Goal: Task Accomplishment & Management: Use online tool/utility

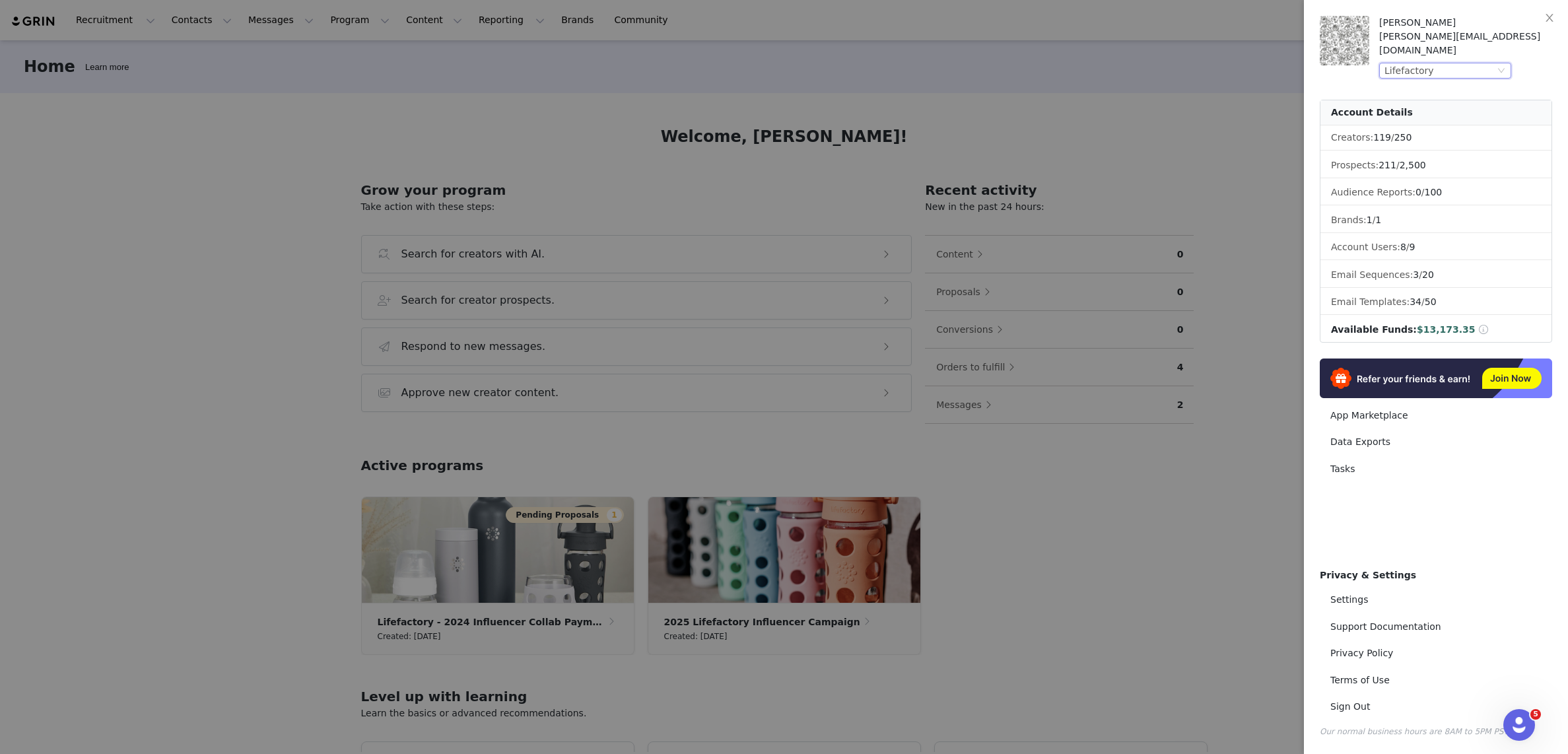
click at [1482, 63] on div "Lifefactory" at bounding box center [1440, 71] width 110 height 15
click at [1401, 187] on li "Restful Nights" at bounding box center [1472, 186] width 185 height 21
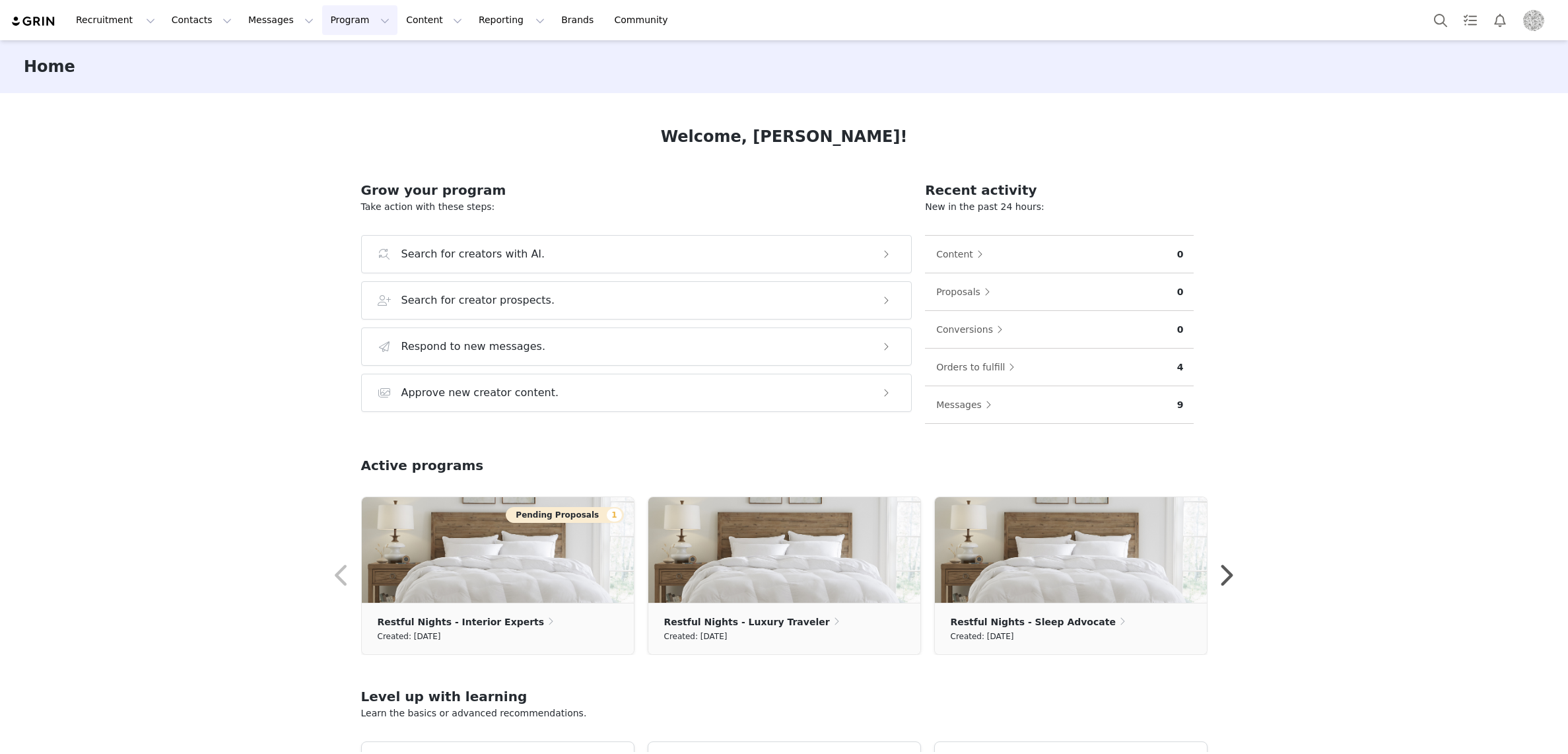
click at [338, 20] on button "Program Program" at bounding box center [359, 21] width 76 height 30
click at [340, 62] on p "Activations" at bounding box center [338, 58] width 50 height 14
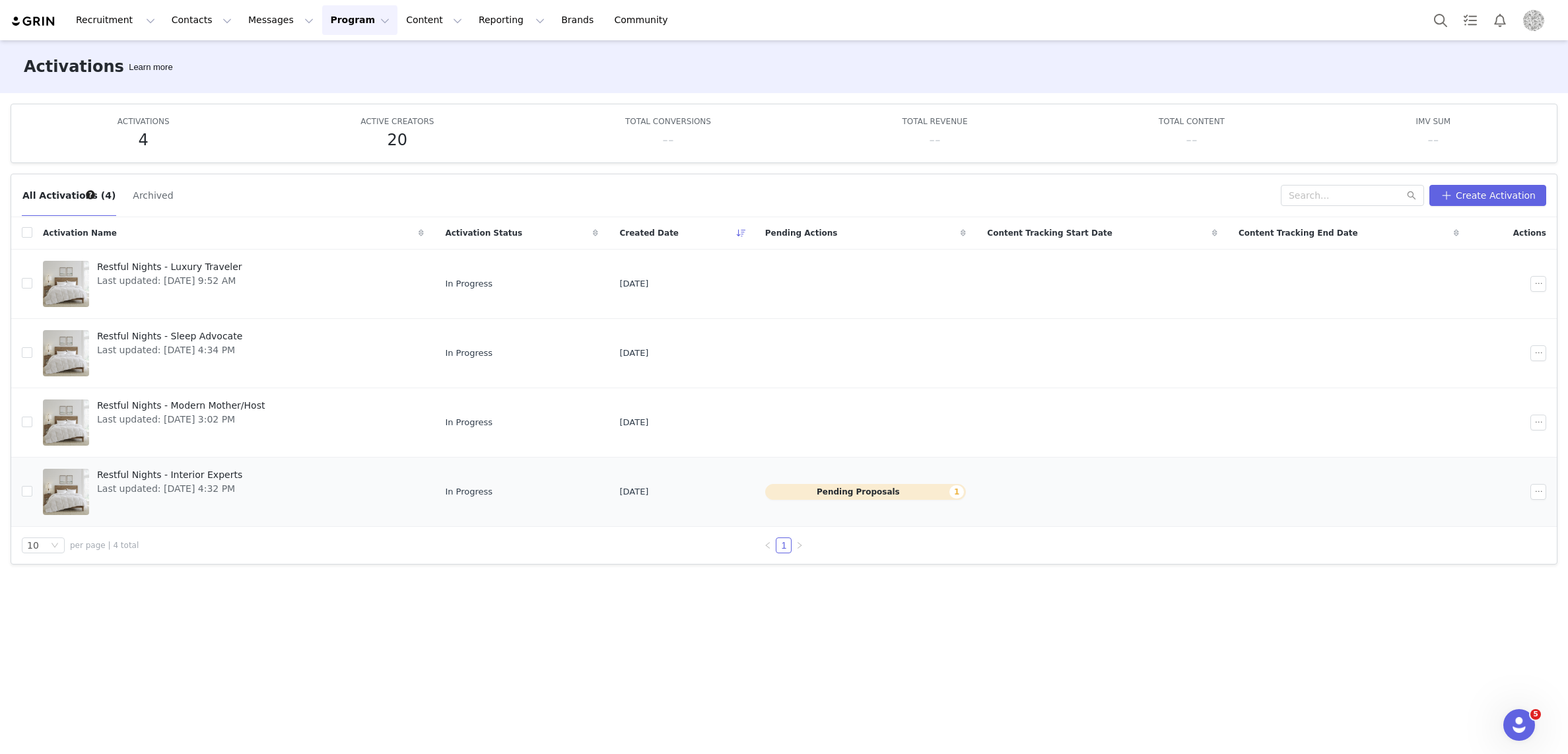
click at [234, 480] on span "Restful Nights - Interior Experts" at bounding box center [170, 475] width 146 height 14
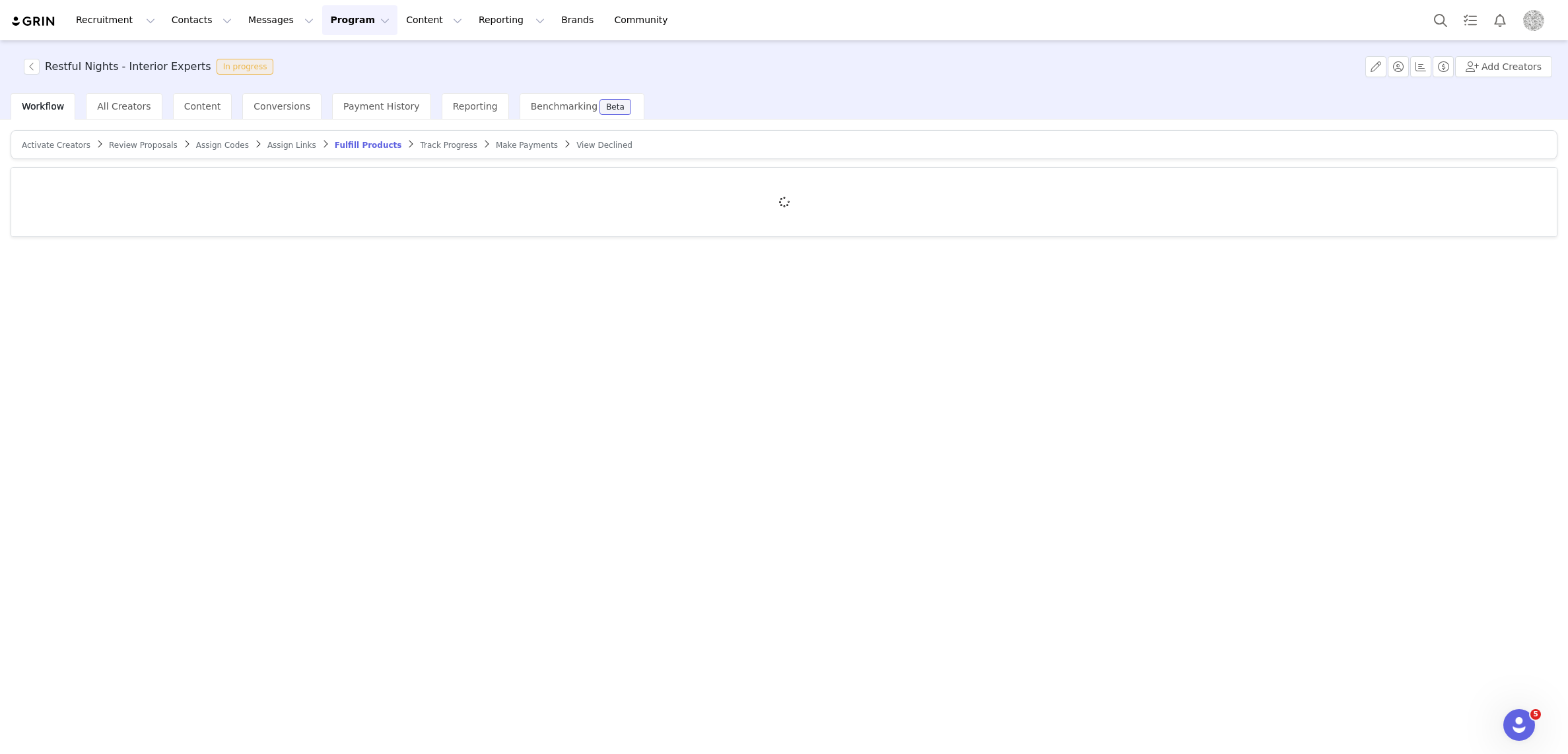
click at [130, 145] on span "Review Proposals" at bounding box center [144, 146] width 69 height 9
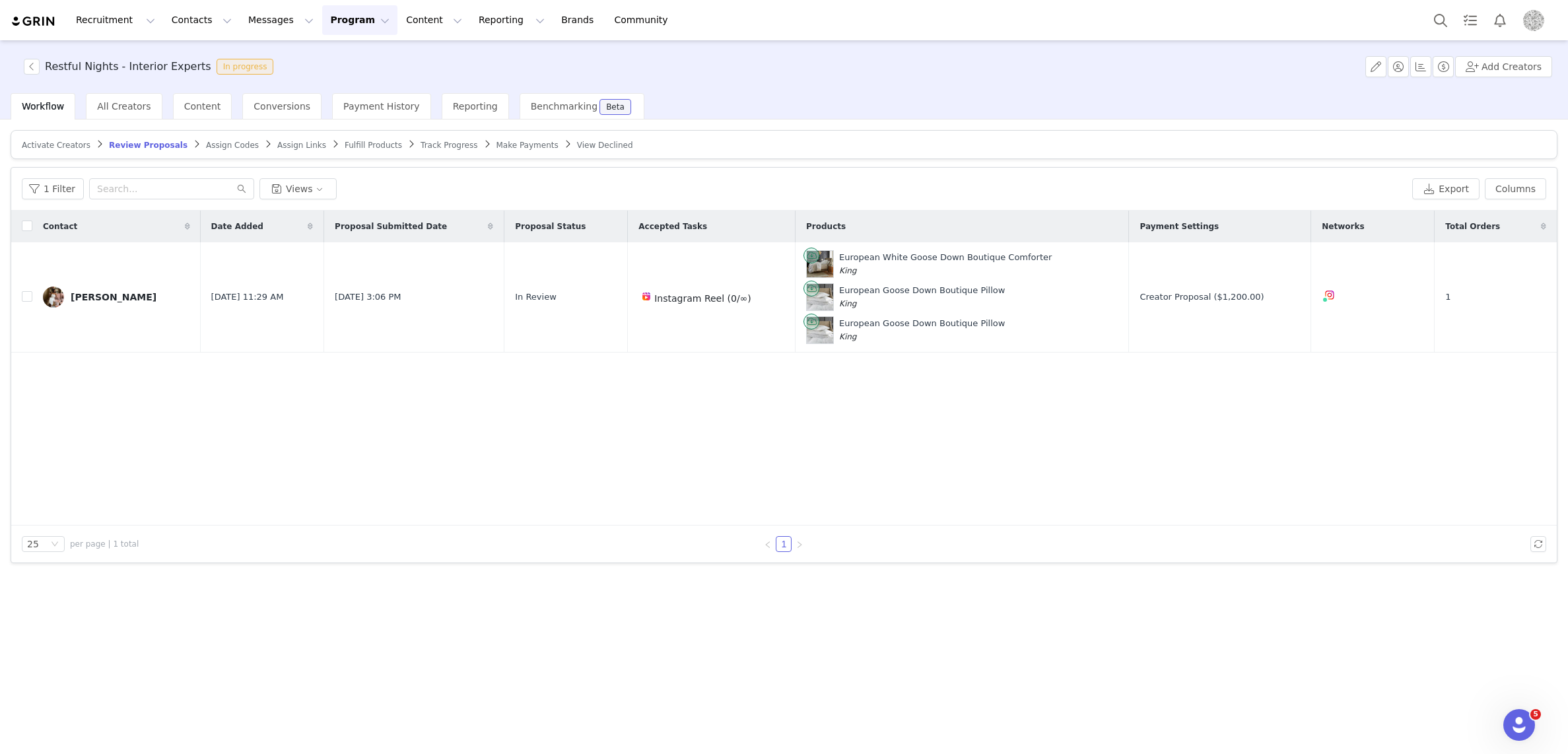
drag, startPoint x: 67, startPoint y: 144, endPoint x: 229, endPoint y: 159, distance: 162.7
click at [67, 144] on span "Activate Creators" at bounding box center [56, 146] width 69 height 9
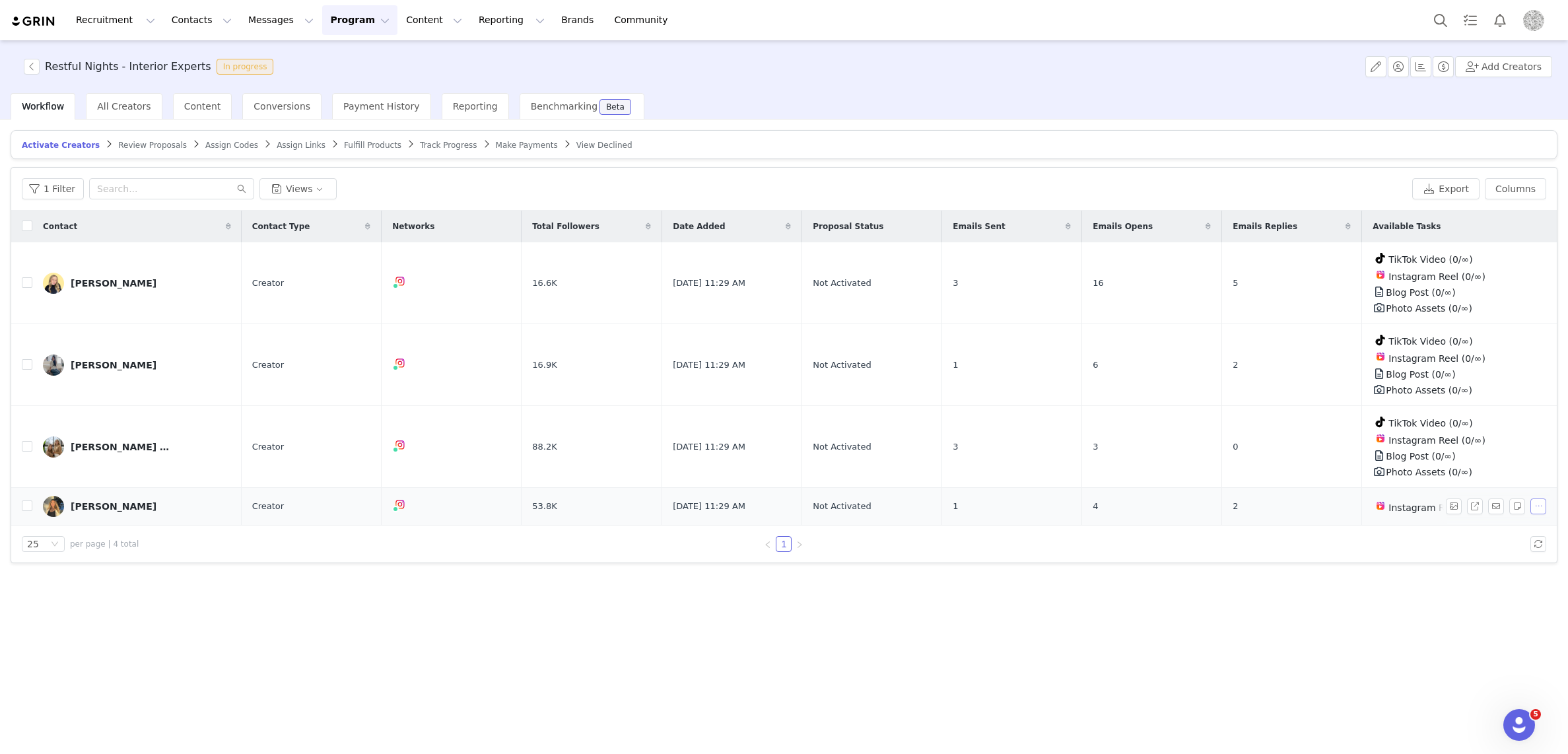
click at [1538, 508] on button "button" at bounding box center [1538, 506] width 16 height 16
click at [106, 507] on link "Teresa" at bounding box center [137, 506] width 189 height 21
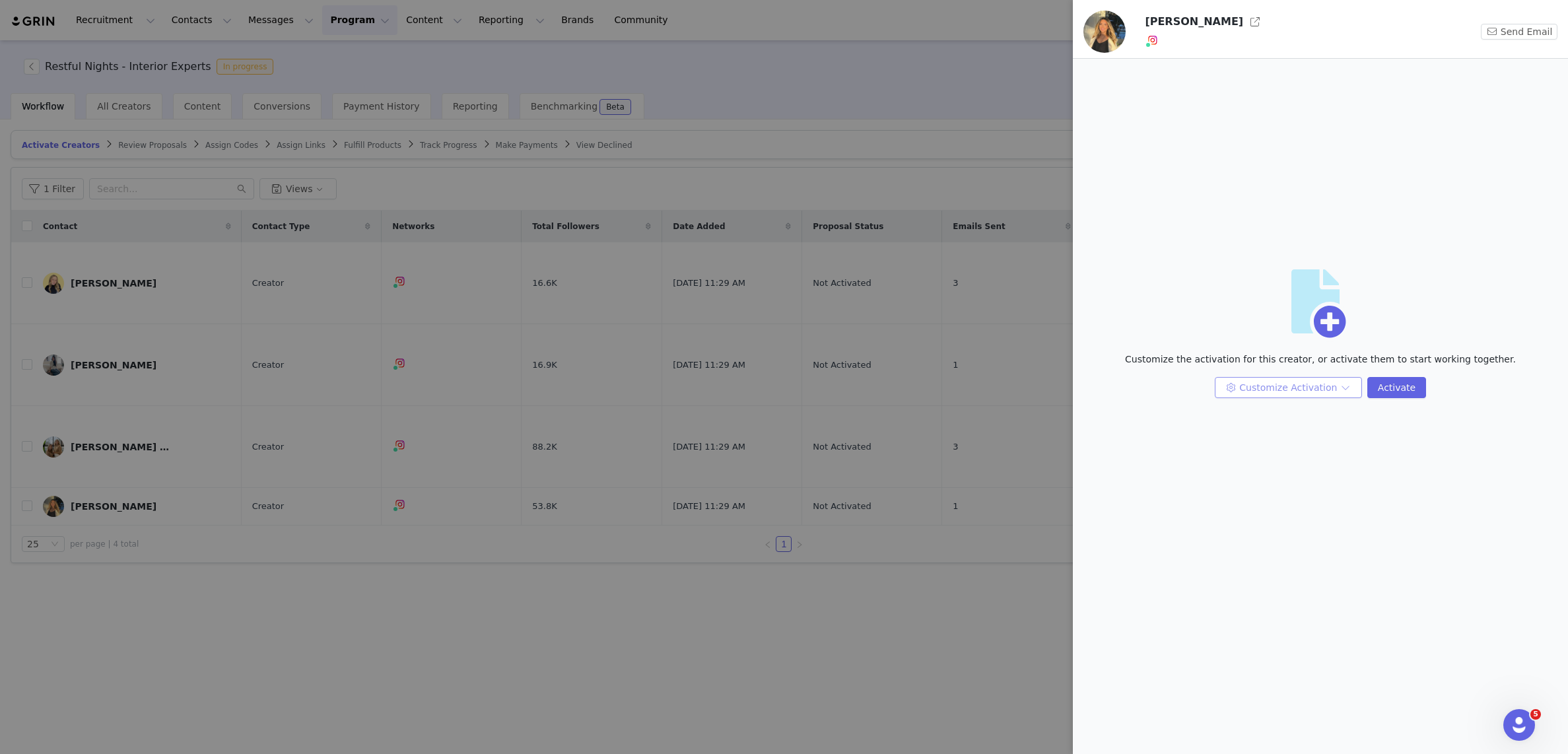
click at [1295, 384] on button "Customize Activation" at bounding box center [1289, 387] width 147 height 21
drag, startPoint x: 1281, startPoint y: 437, endPoint x: 1359, endPoint y: 429, distance: 78.4
click at [1281, 437] on li "Edit Product Selection" at bounding box center [1290, 435] width 140 height 21
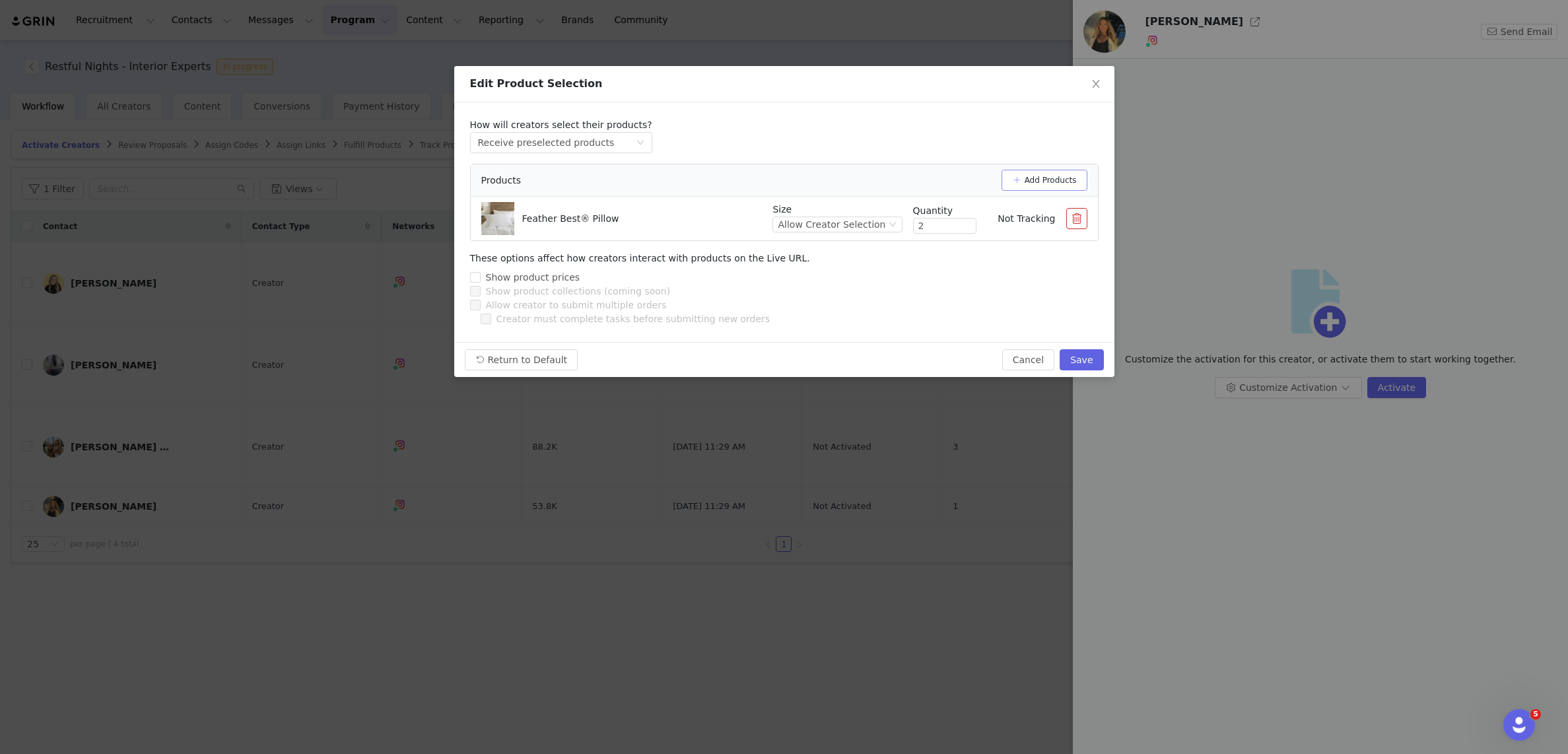
click at [1049, 181] on button "Add Products" at bounding box center [1044, 180] width 86 height 21
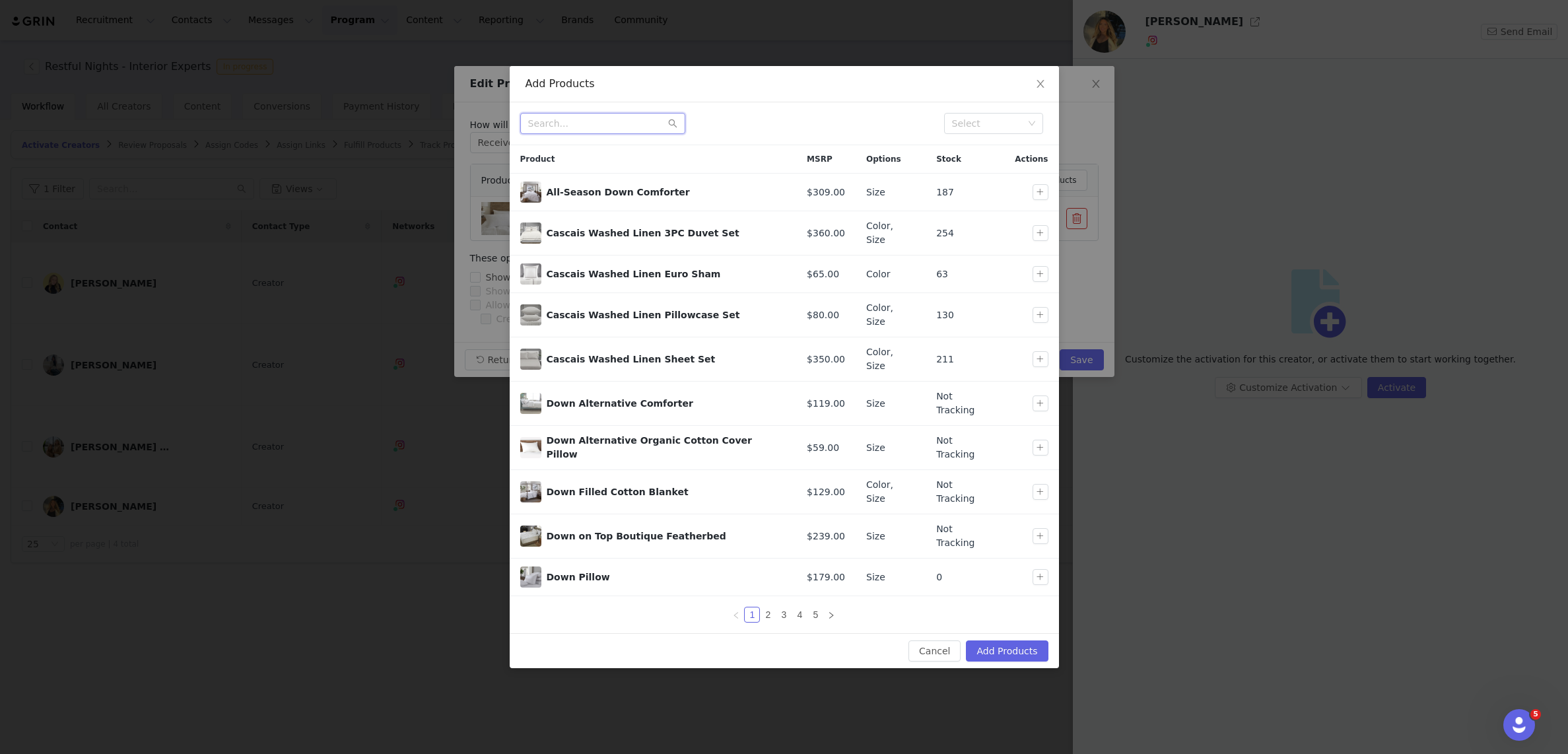
click at [572, 123] on input "text" at bounding box center [602, 123] width 165 height 21
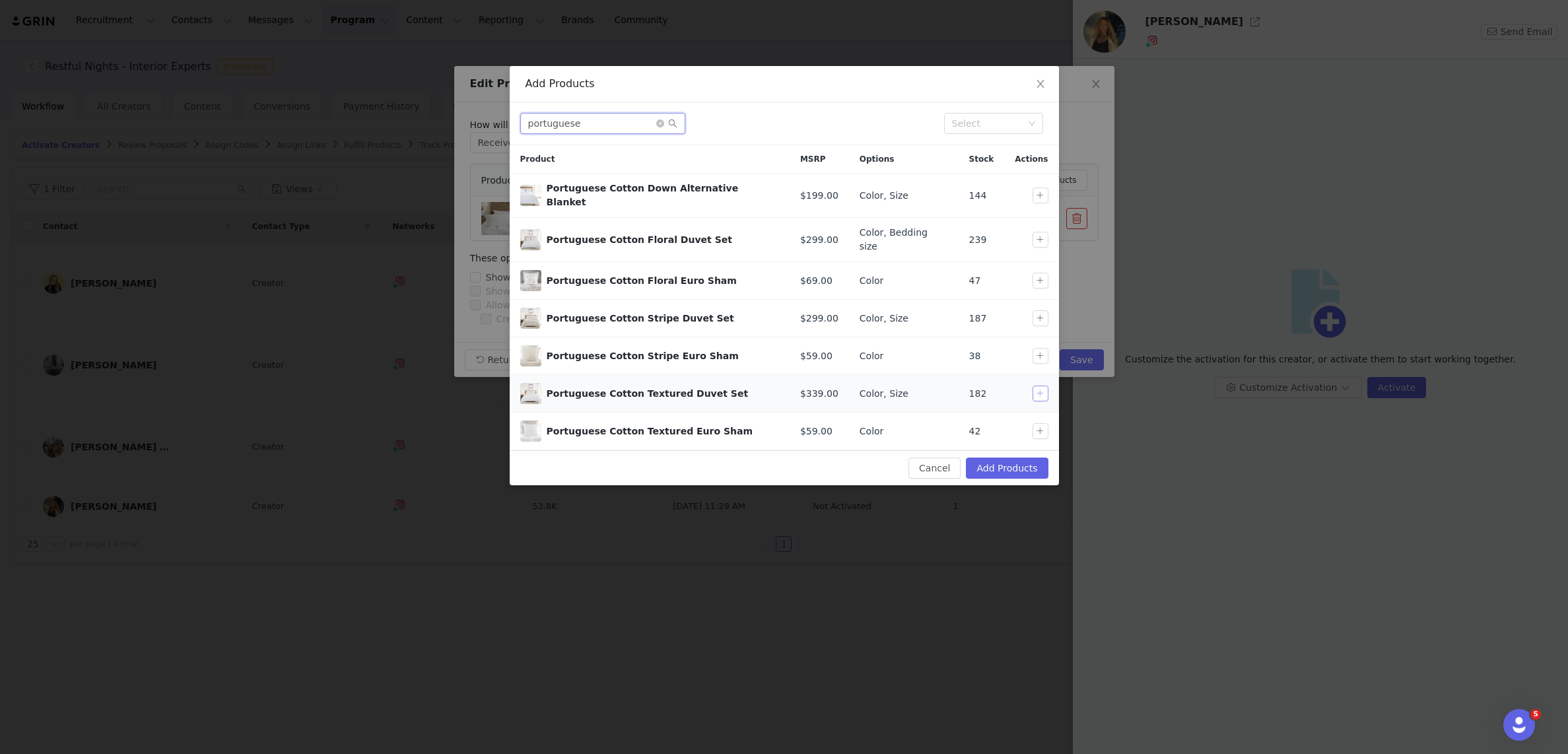
type input "portuguese"
click at [1038, 385] on button "button" at bounding box center [1040, 393] width 16 height 16
click at [1008, 457] on button "Add Products" at bounding box center [1007, 468] width 82 height 21
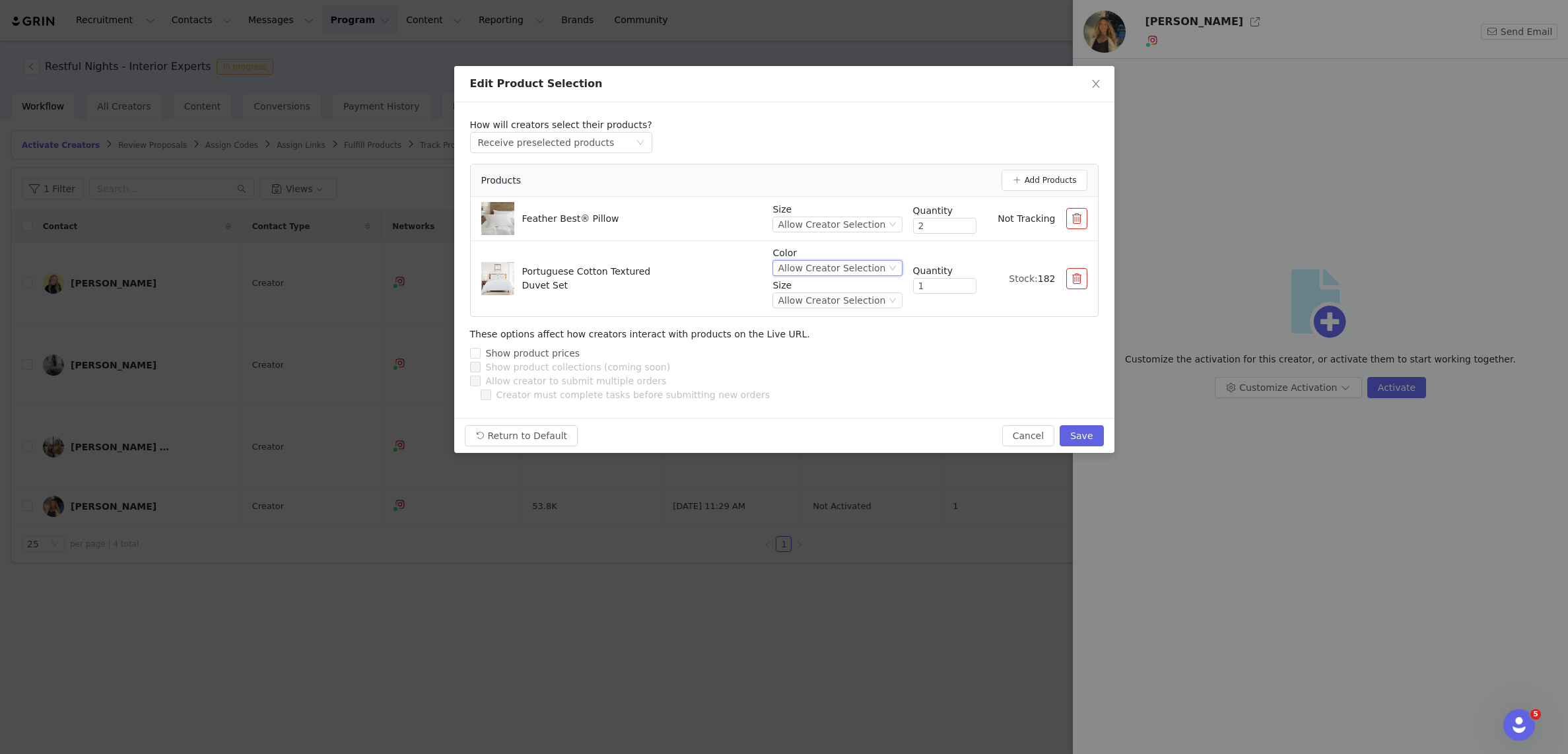
click at [850, 268] on div "Allow Creator Selection" at bounding box center [831, 268] width 107 height 15
drag, startPoint x: 728, startPoint y: 265, endPoint x: 816, endPoint y: 303, distance: 95.9
click at [728, 265] on div "Portuguese Cotton Textured Duvet Set" at bounding box center [622, 278] width 281 height 33
click at [852, 299] on div "Allow Creator Selection" at bounding box center [831, 300] width 107 height 15
drag, startPoint x: 820, startPoint y: 344, endPoint x: 828, endPoint y: 342, distance: 8.2
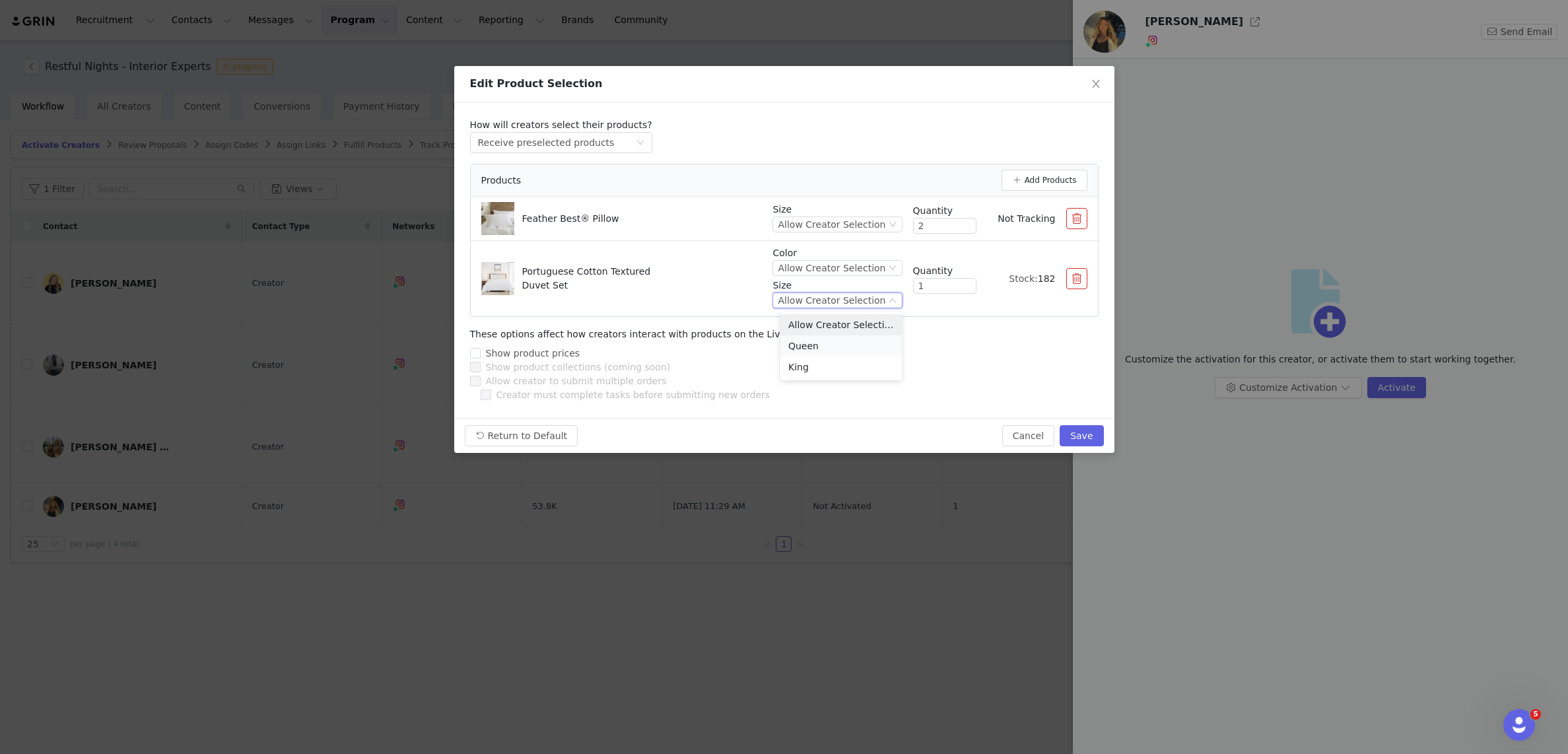
click at [820, 344] on li "Queen" at bounding box center [841, 345] width 121 height 21
click at [1085, 439] on button "Save" at bounding box center [1081, 436] width 44 height 21
